Goal: Entertainment & Leisure: Consume media (video, audio)

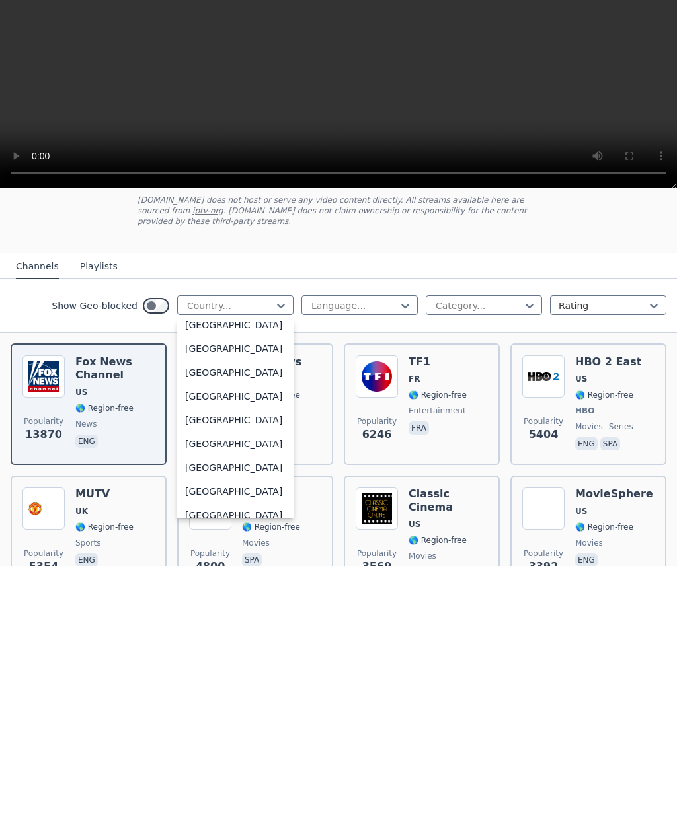
scroll to position [1301, 0]
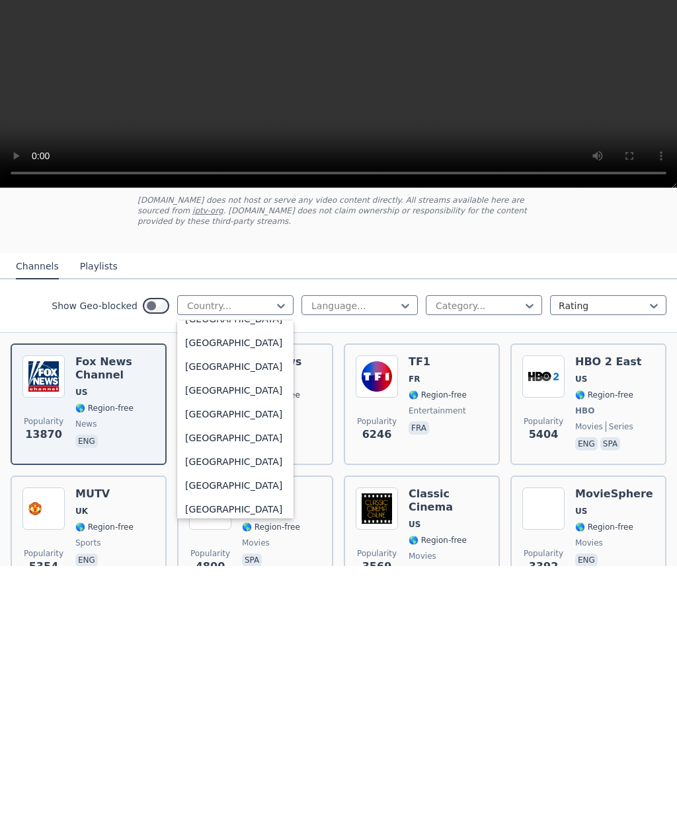
click at [249, 465] on div "[GEOGRAPHIC_DATA]" at bounding box center [235, 477] width 116 height 24
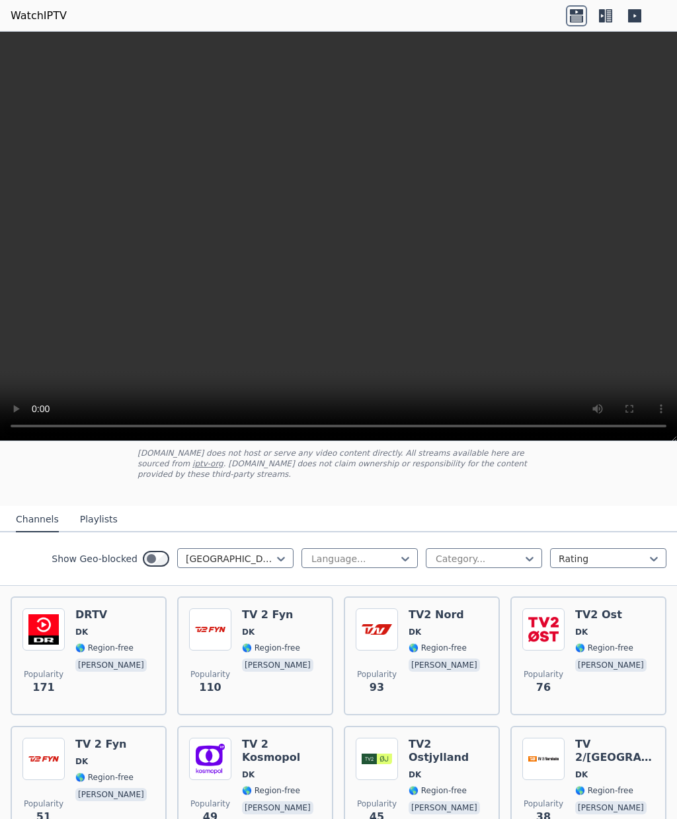
click at [118, 649] on span "🌎 Region-free" at bounding box center [104, 648] width 58 height 11
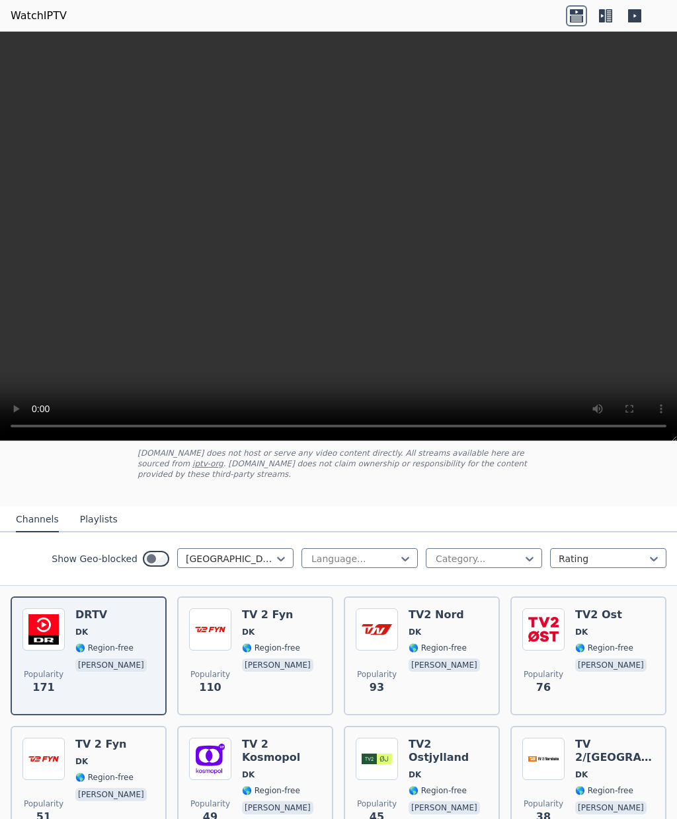
click at [285, 656] on div "TV 2 Fyn DK 🌎 Region-free [PERSON_NAME]" at bounding box center [279, 656] width 74 height 95
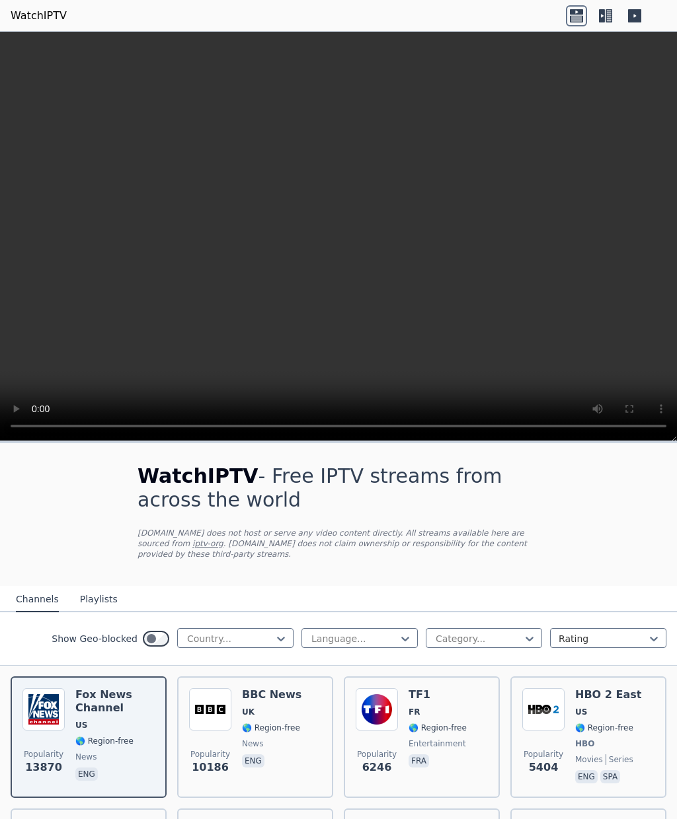
click at [342, 252] on video at bounding box center [338, 237] width 677 height 410
click at [337, 242] on video at bounding box center [338, 237] width 677 height 410
click at [332, 234] on video at bounding box center [338, 237] width 677 height 410
click at [348, 237] on video at bounding box center [338, 237] width 677 height 410
click at [348, 236] on video at bounding box center [338, 237] width 677 height 410
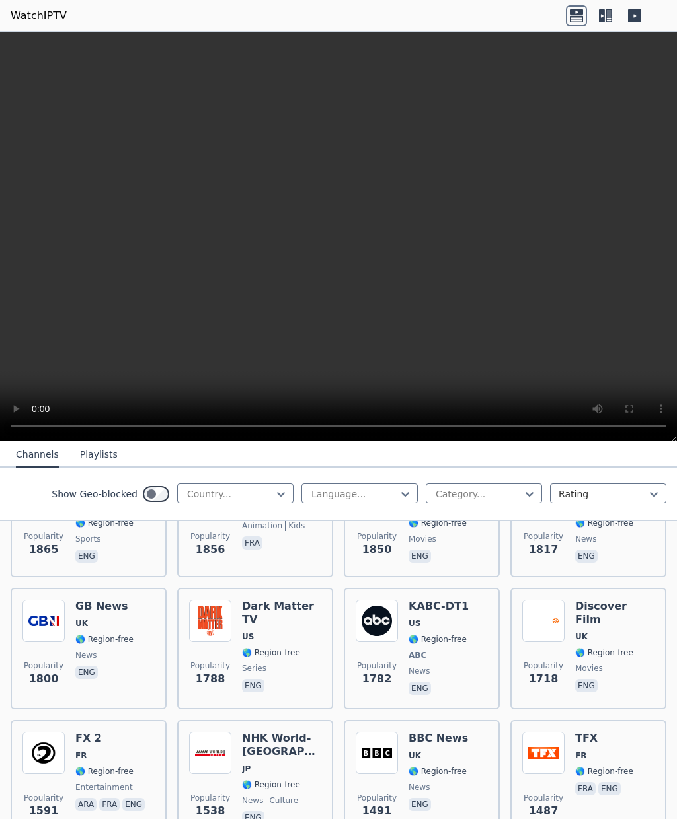
scroll to position [868, 0]
